Goal: Task Accomplishment & Management: Complete application form

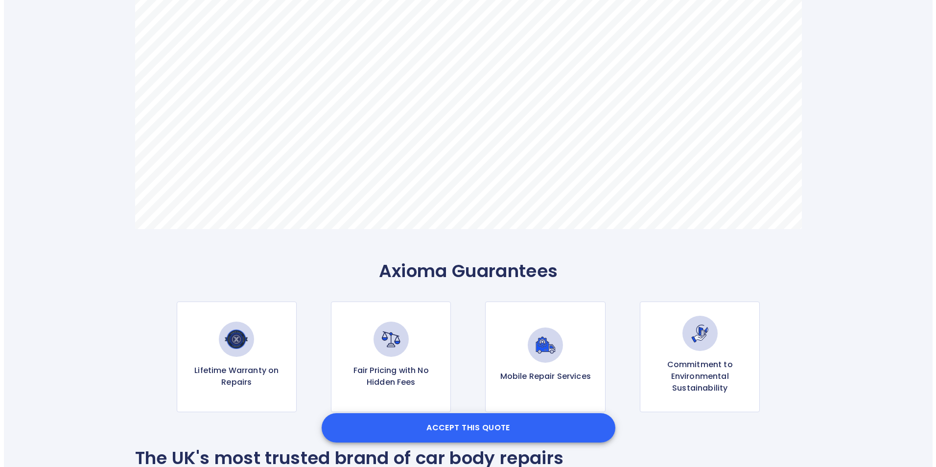
scroll to position [734, 0]
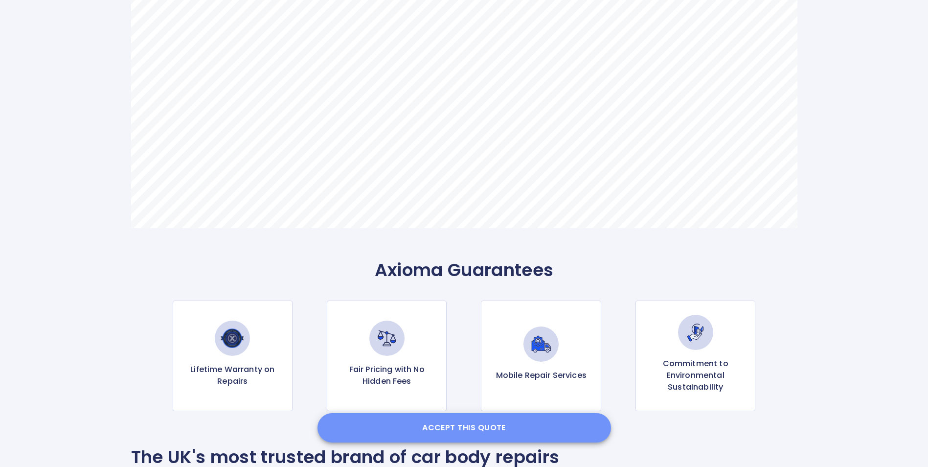
click at [439, 427] on button "Accept this Quote" at bounding box center [465, 427] width 294 height 29
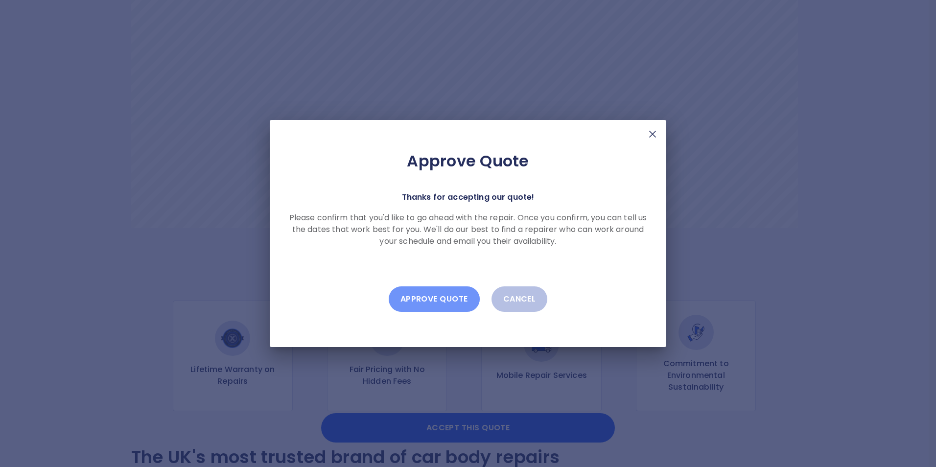
click at [427, 299] on button "Approve Quote" at bounding box center [434, 298] width 91 height 25
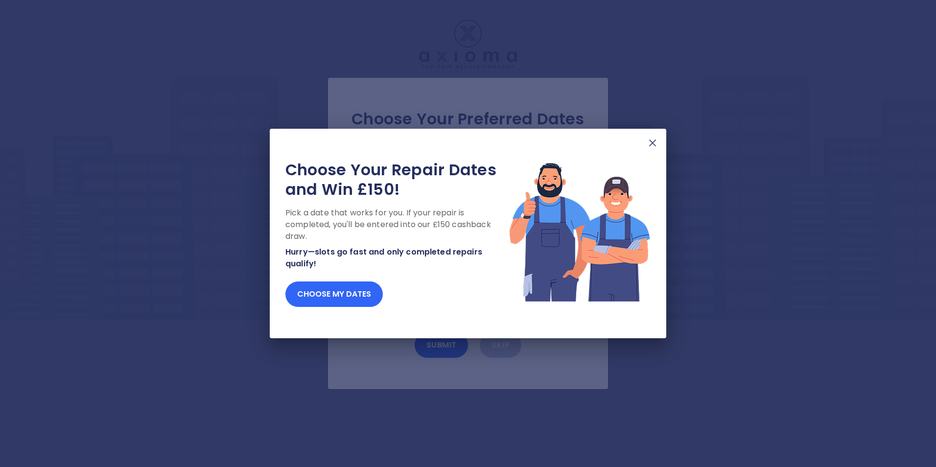
click at [334, 289] on button "Choose my dates" at bounding box center [333, 293] width 97 height 25
click at [321, 293] on button "Choose my dates" at bounding box center [333, 293] width 97 height 25
click at [345, 300] on button "Choose my dates" at bounding box center [333, 293] width 97 height 25
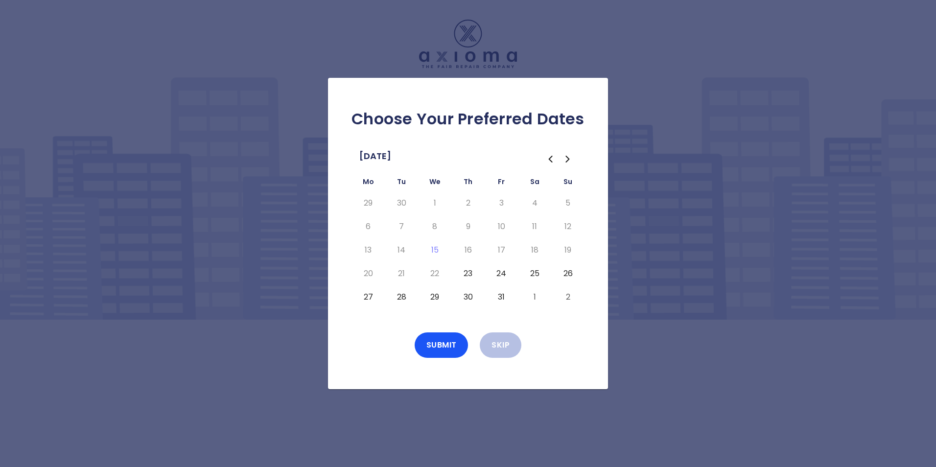
click at [467, 273] on button "23" at bounding box center [468, 274] width 18 height 16
click at [443, 344] on button "Submit" at bounding box center [441, 344] width 54 height 25
